Goal: Task Accomplishment & Management: Manage account settings

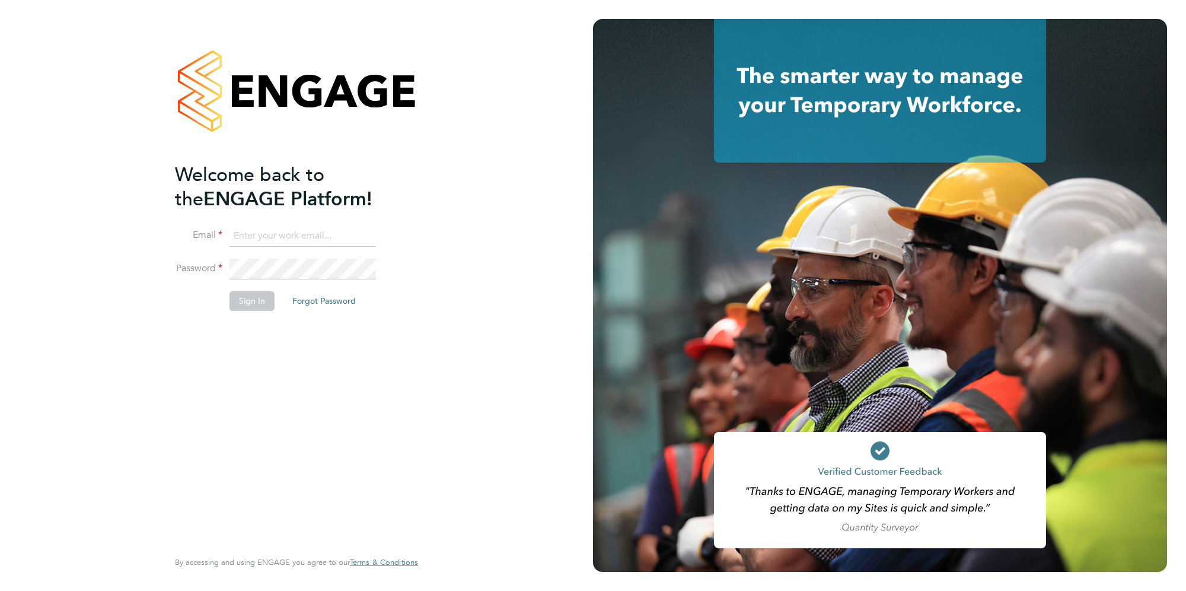
click at [260, 229] on input at bounding box center [303, 235] width 147 height 21
type input "[PERSON_NAME][EMAIL_ADDRESS][PERSON_NAME][DOMAIN_NAME]"
click at [254, 256] on li "Email [PERSON_NAME][EMAIL_ADDRESS][PERSON_NAME][DOMAIN_NAME]" at bounding box center [290, 241] width 231 height 33
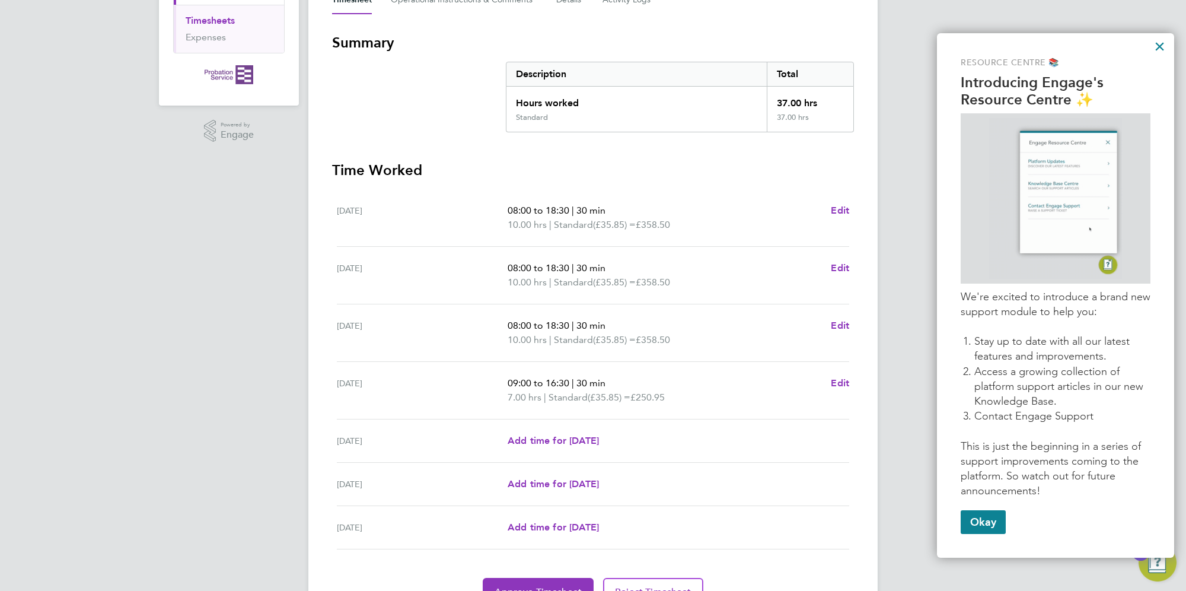
scroll to position [250, 0]
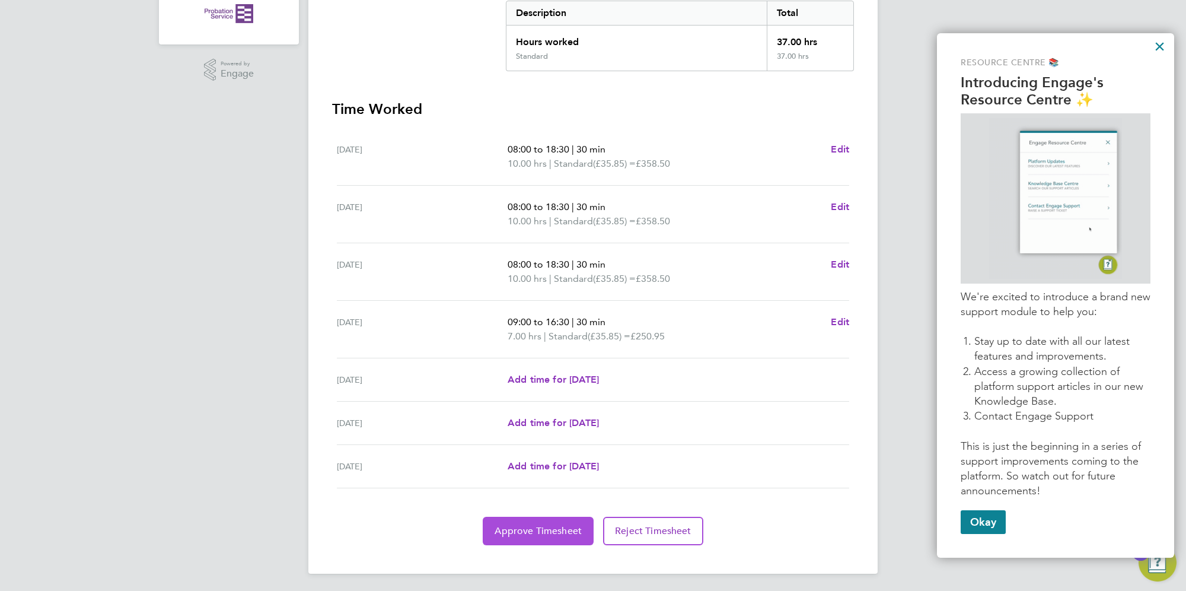
click at [521, 534] on span "Approve Timesheet" at bounding box center [538, 531] width 87 height 12
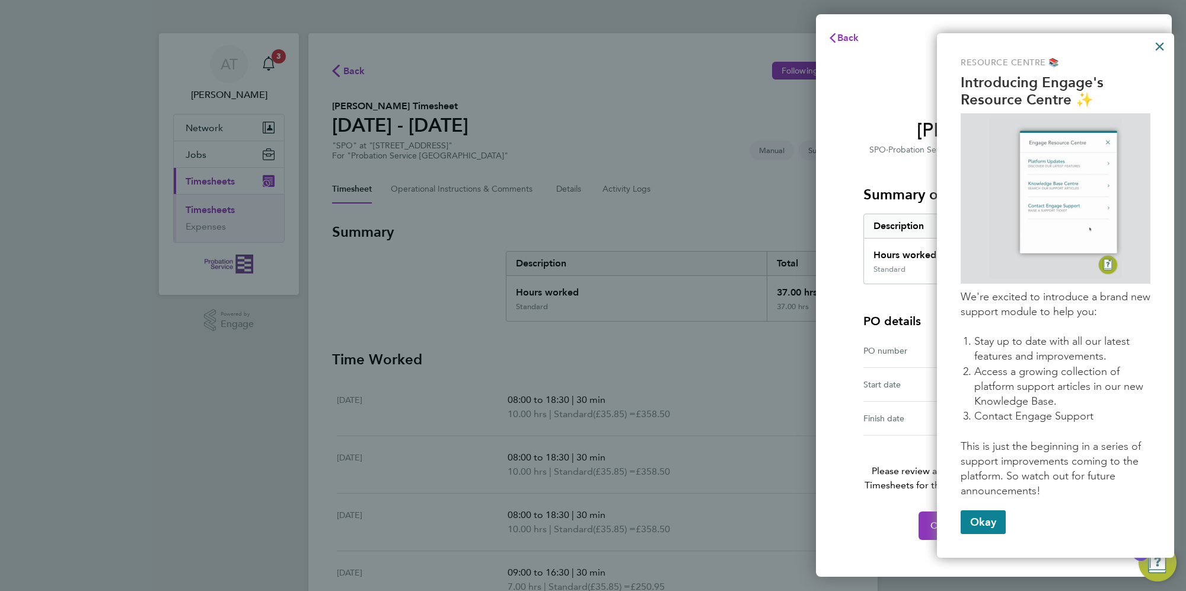
click at [1157, 44] on button "×" at bounding box center [1159, 46] width 11 height 19
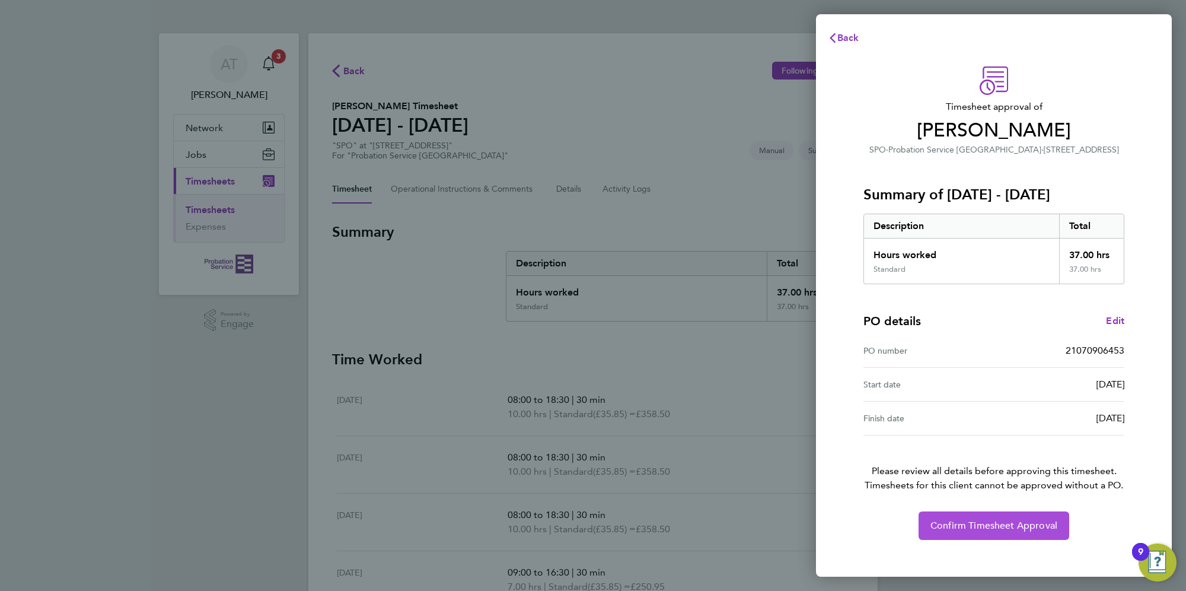
click at [1032, 528] on span "Confirm Timesheet Approval" at bounding box center [994, 526] width 127 height 12
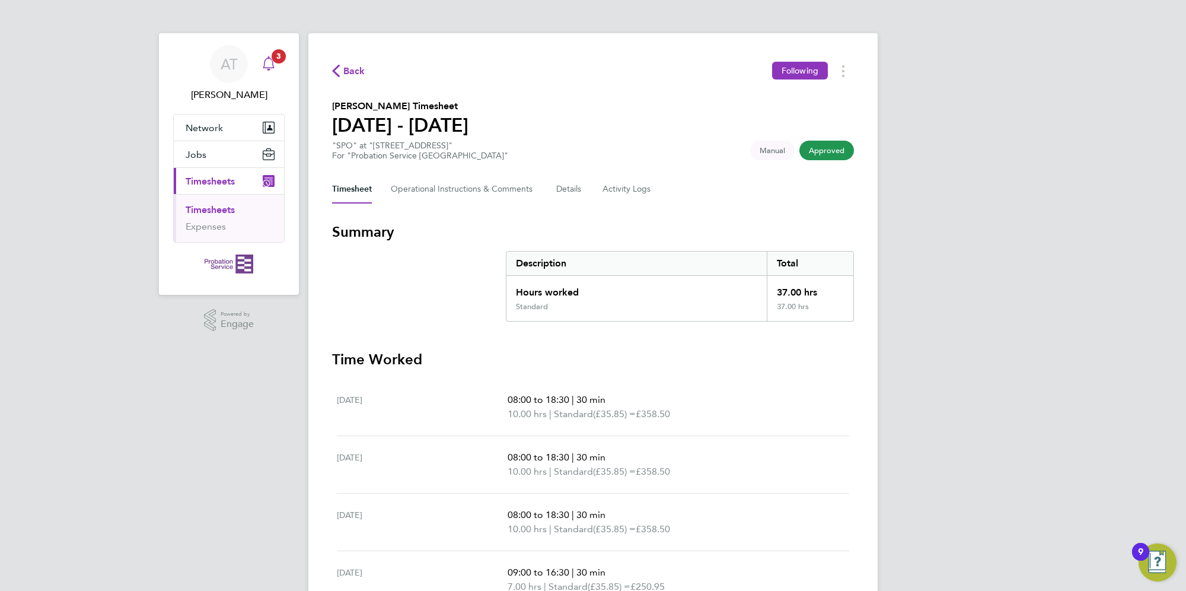
click at [272, 56] on span "3" at bounding box center [279, 56] width 14 height 14
